Goal: Task Accomplishment & Management: Manage account settings

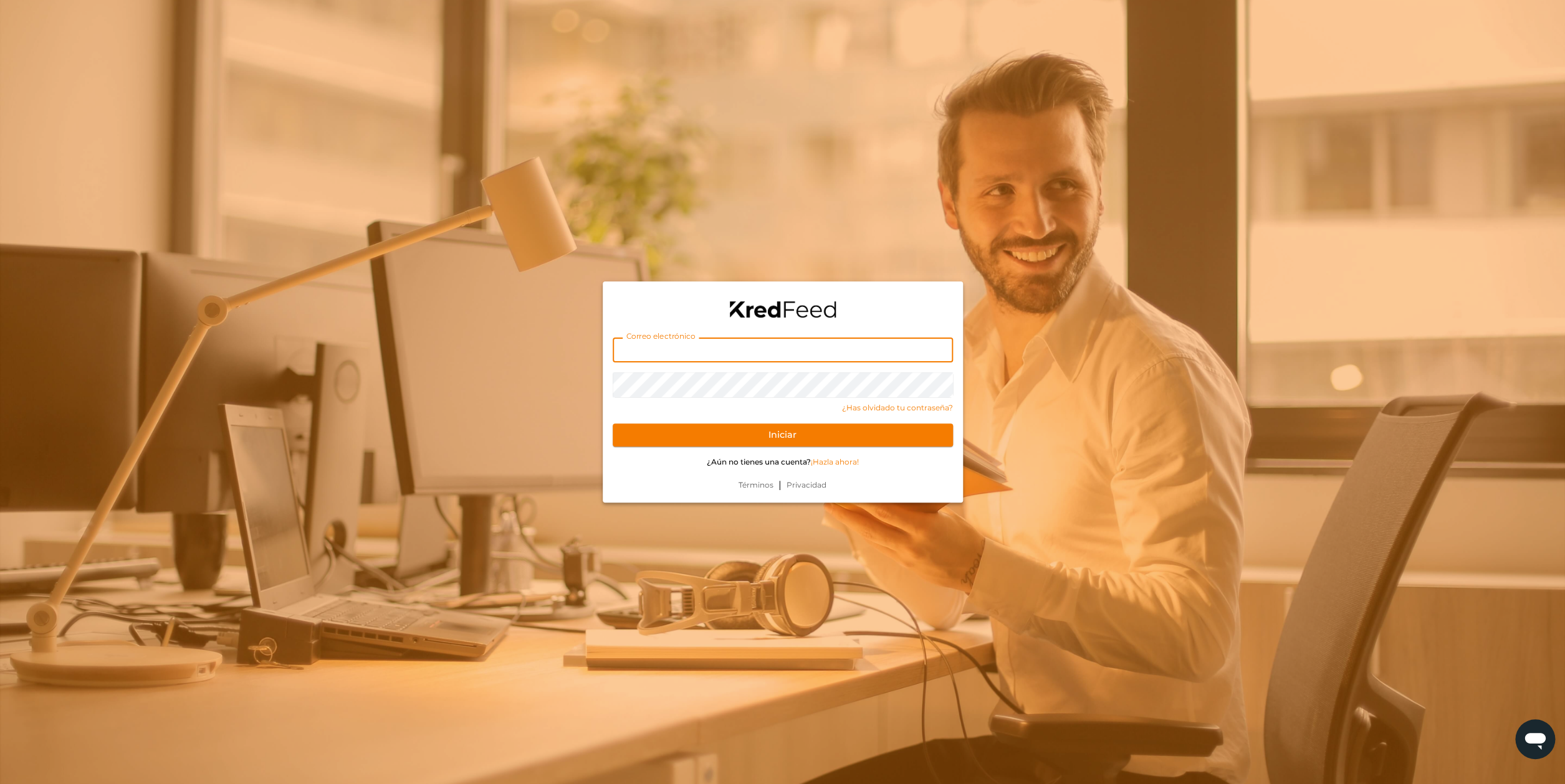
click at [795, 348] on input "text" at bounding box center [782, 351] width 340 height 25
paste input "cristina@gongcha.mx"
type input "cristina@gongcha.mx"
click at [767, 421] on form "Correo electrónico cristina@gongcha.mx Contraseña ¿Has olvidado tu contraseña? …" at bounding box center [783, 398] width 360 height 161
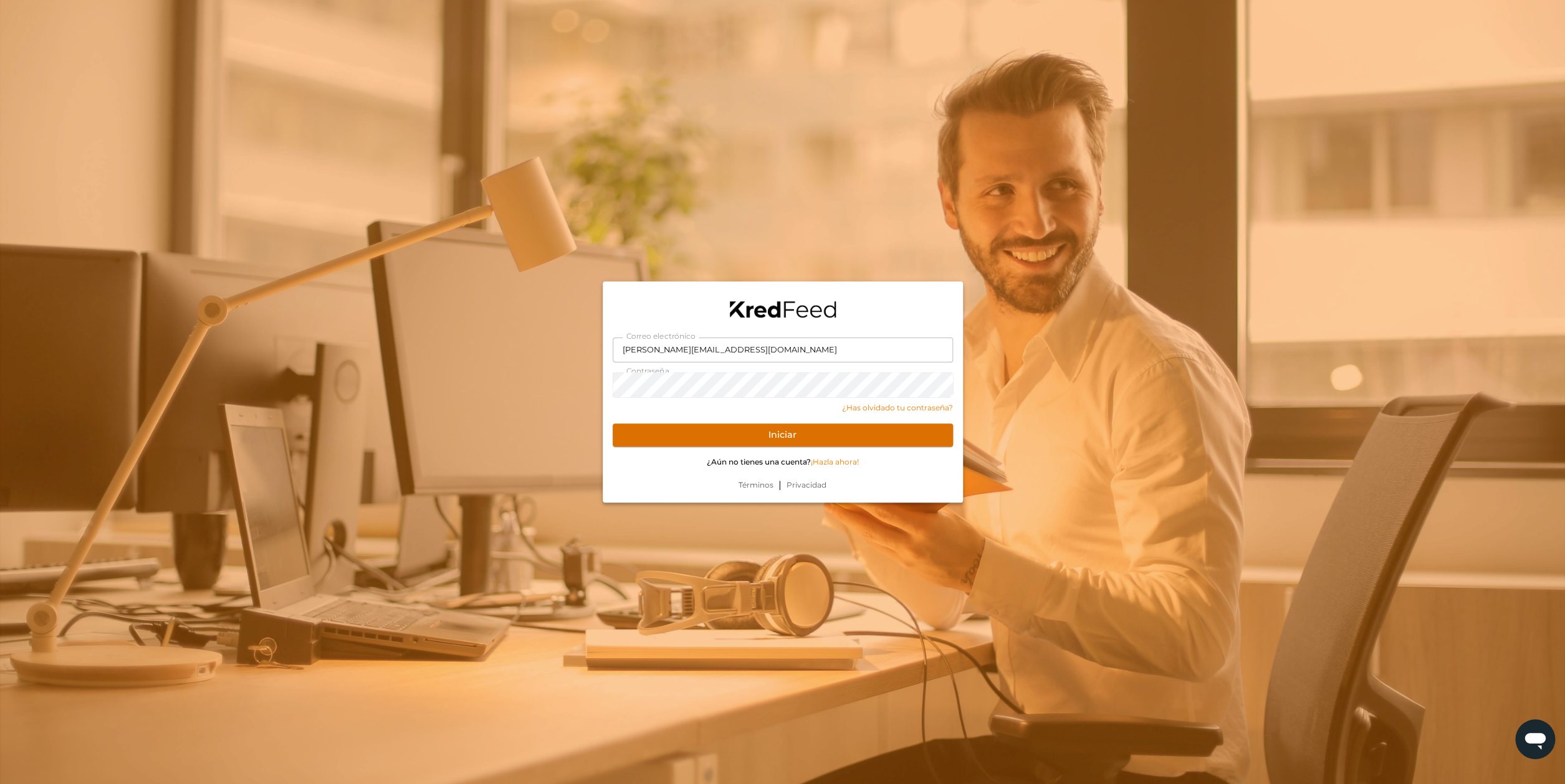
click at [767, 432] on button "Iniciar" at bounding box center [782, 436] width 340 height 24
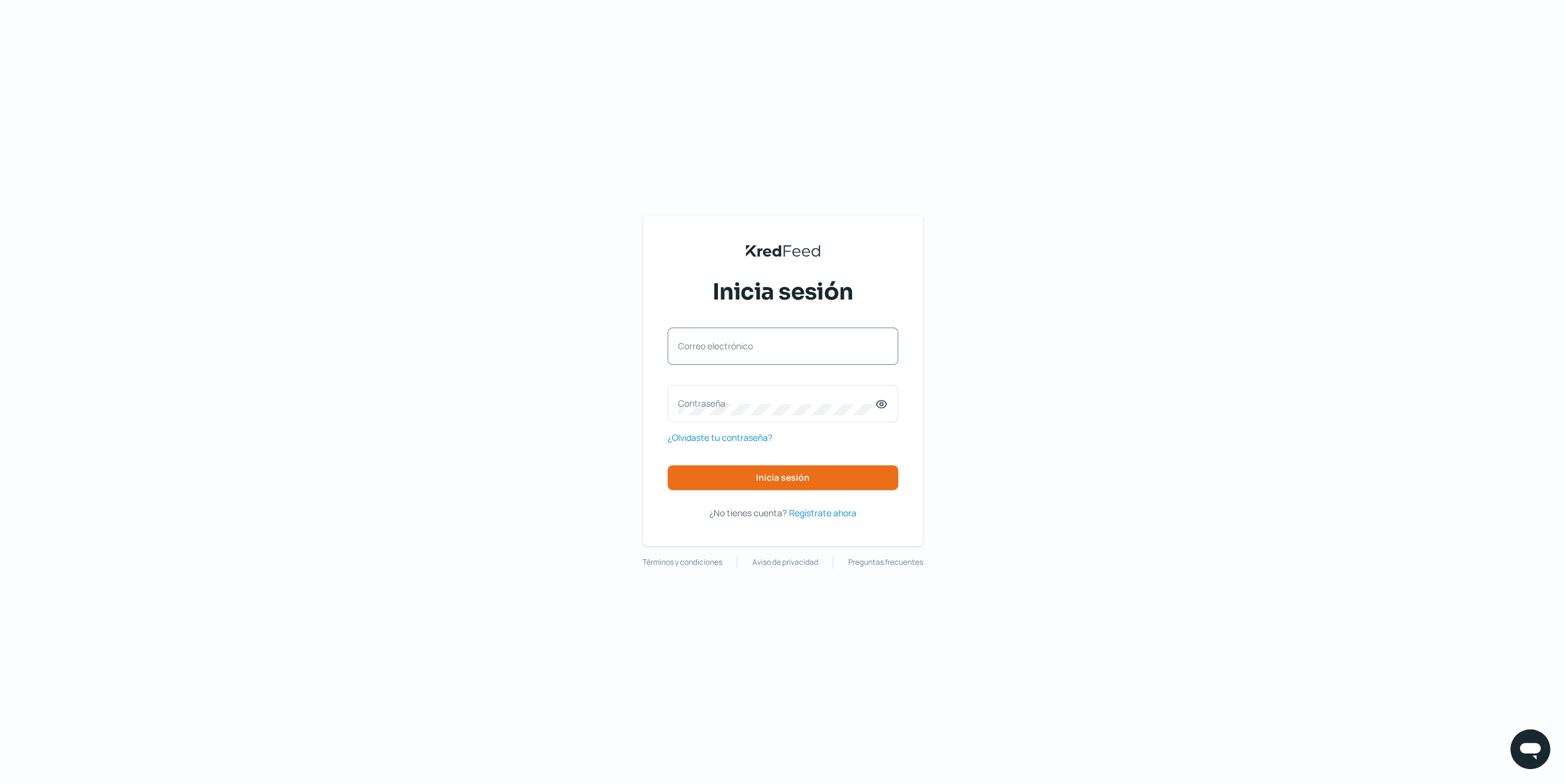
drag, startPoint x: 793, startPoint y: 346, endPoint x: 777, endPoint y: 343, distance: 16.3
click at [777, 343] on label "Correo electrónico" at bounding box center [777, 346] width 197 height 12
paste input "cristina@gongcha.mx"
type input "cristina@gongcha.mx"
click at [715, 402] on label "Contraseña" at bounding box center [777, 403] width 197 height 12
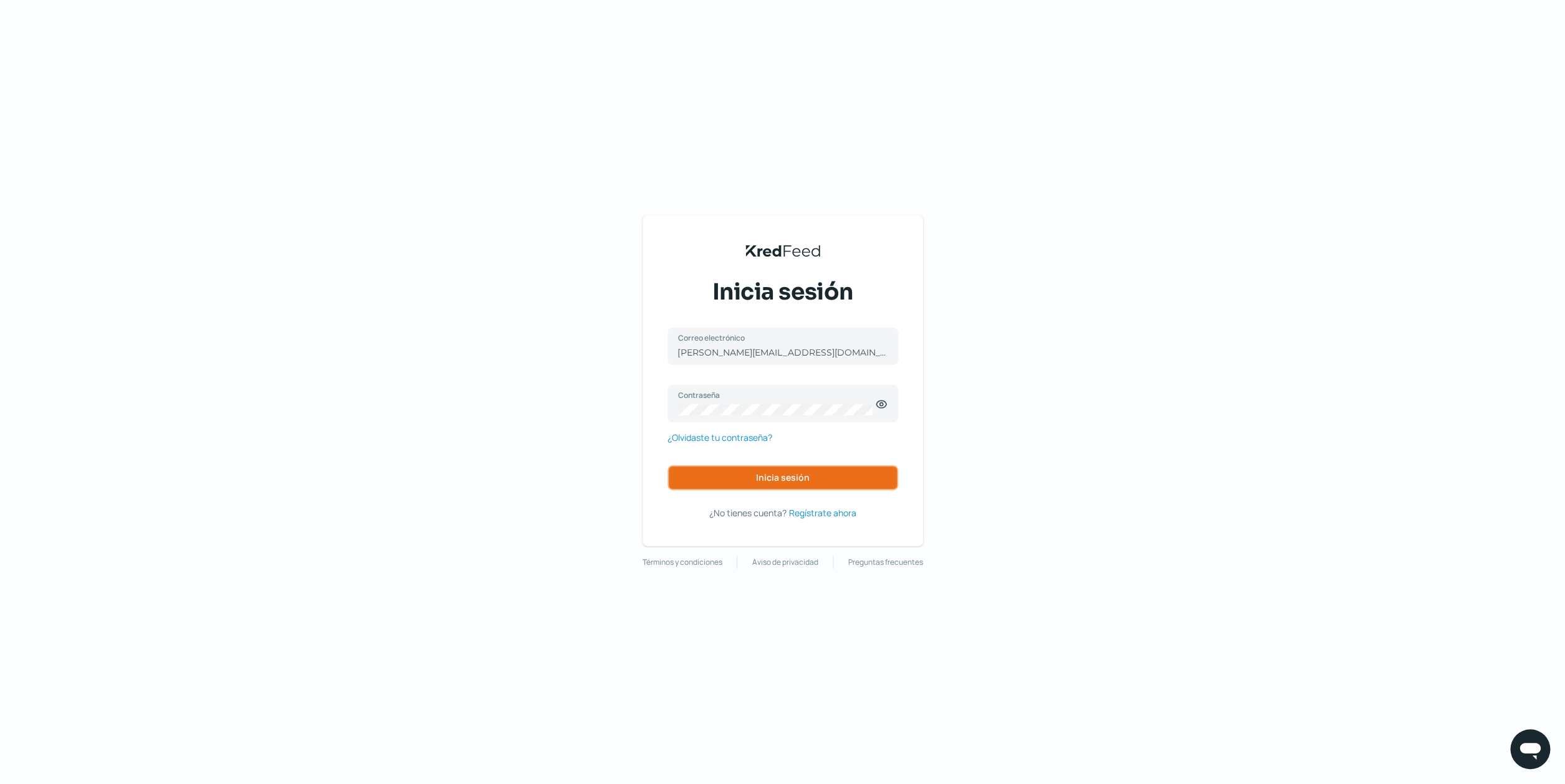
click at [781, 475] on span "Inicia sesión" at bounding box center [783, 478] width 53 height 9
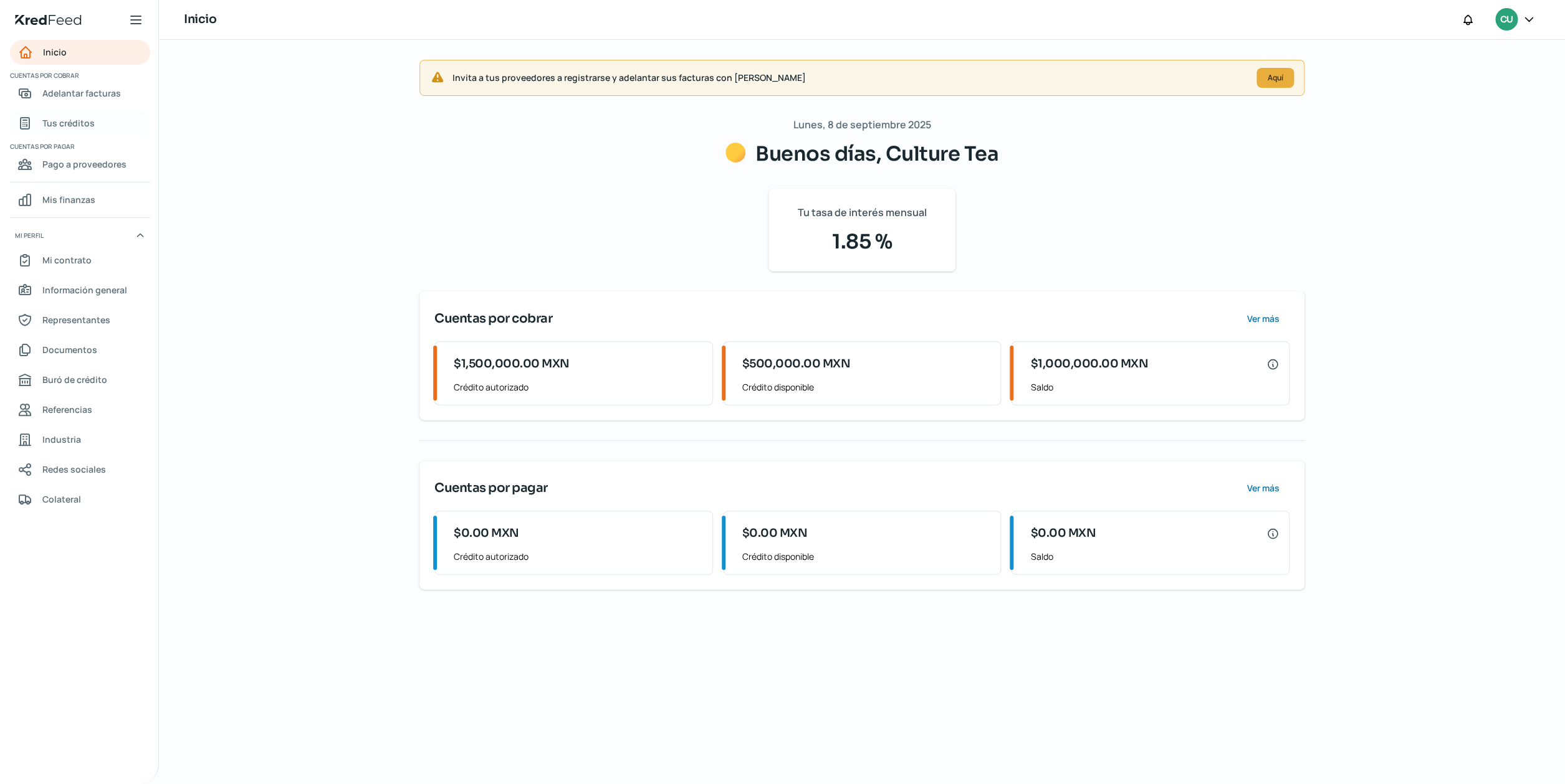
click at [78, 123] on span "Tus créditos" at bounding box center [68, 123] width 53 height 16
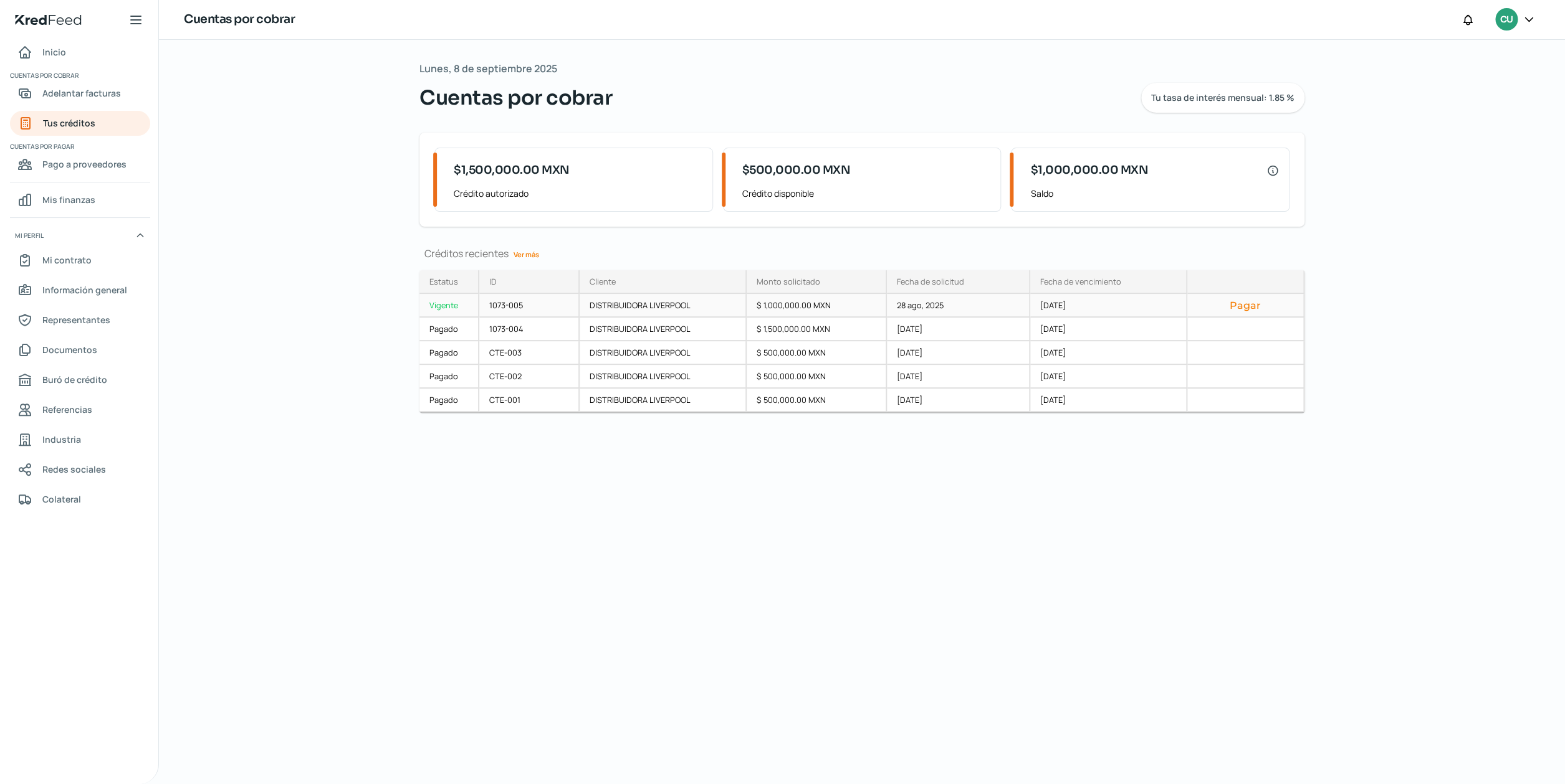
click at [1238, 305] on button "Pagar" at bounding box center [1245, 305] width 96 height 13
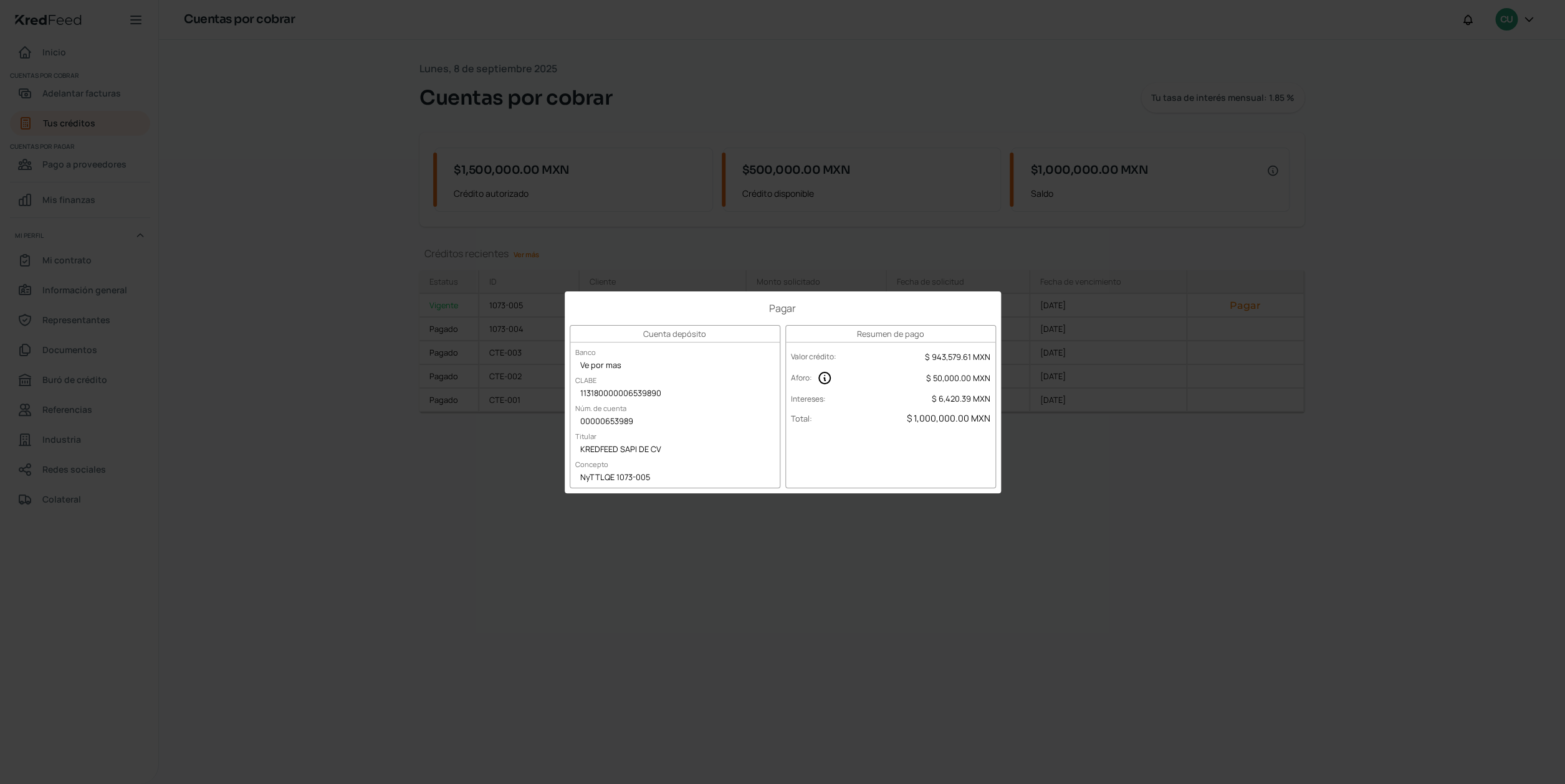
drag, startPoint x: 580, startPoint y: 478, endPoint x: 654, endPoint y: 480, distance: 74.0
click at [654, 480] on div "NyTTLQE 1073-005" at bounding box center [675, 478] width 209 height 19
